Goal: Transaction & Acquisition: Purchase product/service

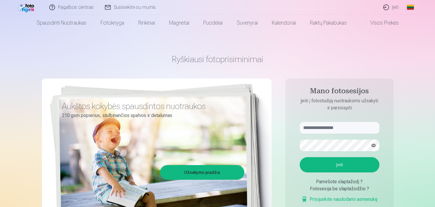
scroll to position [31, 0]
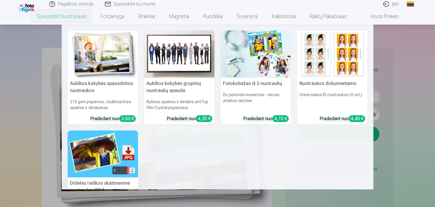
click at [54, 18] on link "Spausdinti nuotraukas" at bounding box center [62, 16] width 64 height 16
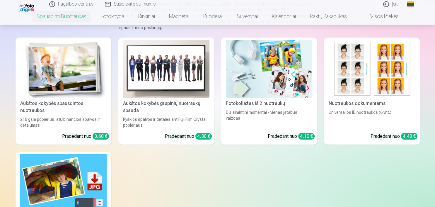
scroll to position [31, 0]
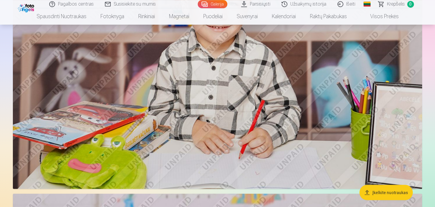
scroll to position [991, 0]
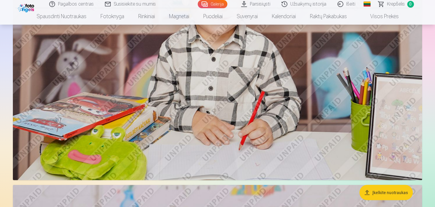
click at [393, 192] on button "Įkelkite nuotraukas" at bounding box center [386, 192] width 53 height 15
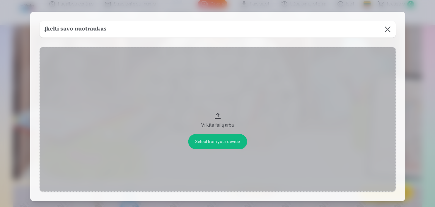
click at [385, 31] on button at bounding box center [388, 29] width 16 height 16
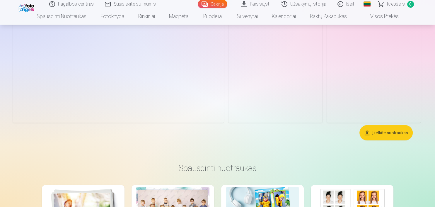
scroll to position [3808, 0]
